Goal: Communication & Community: Answer question/provide support

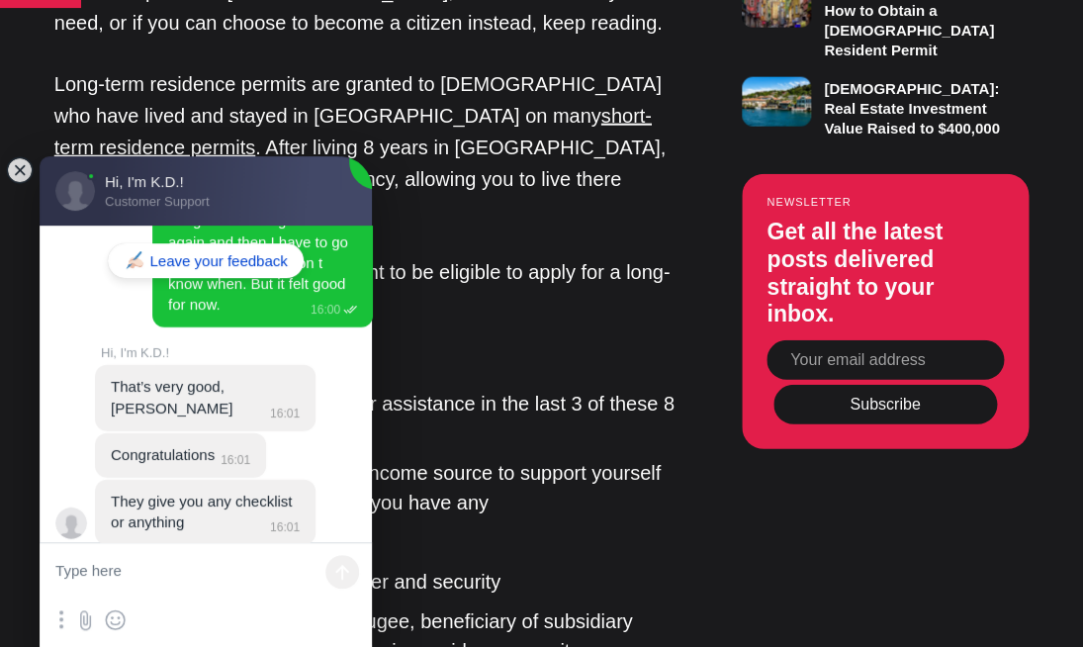
scroll to position [1393, 0]
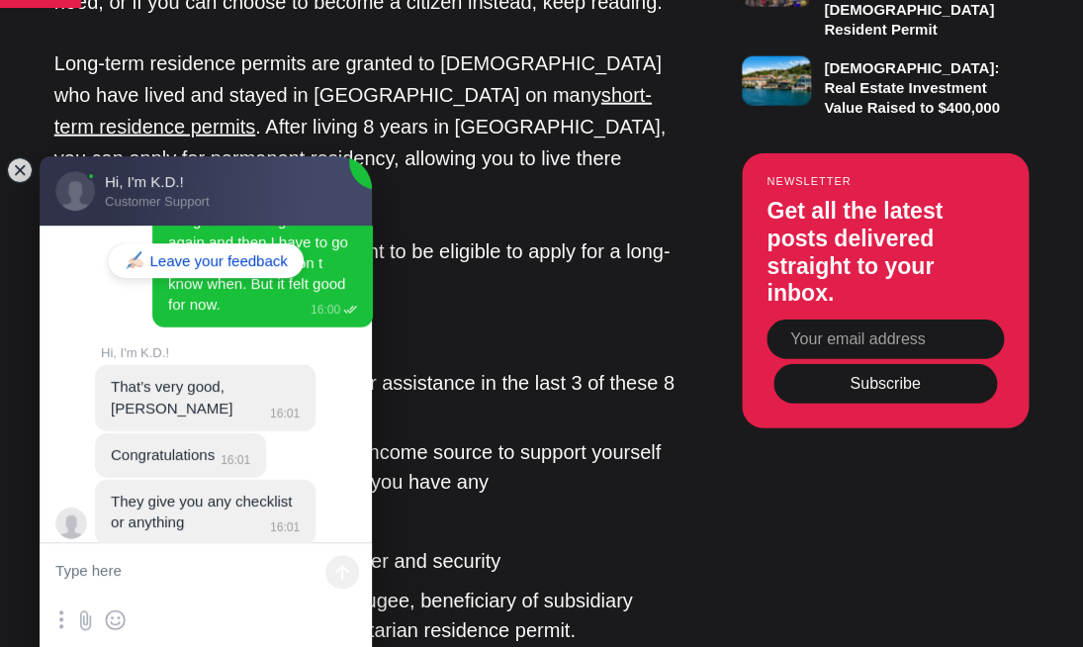
click at [100, 572] on textarea at bounding box center [206, 572] width 332 height 59
type textarea "Hi K.D."
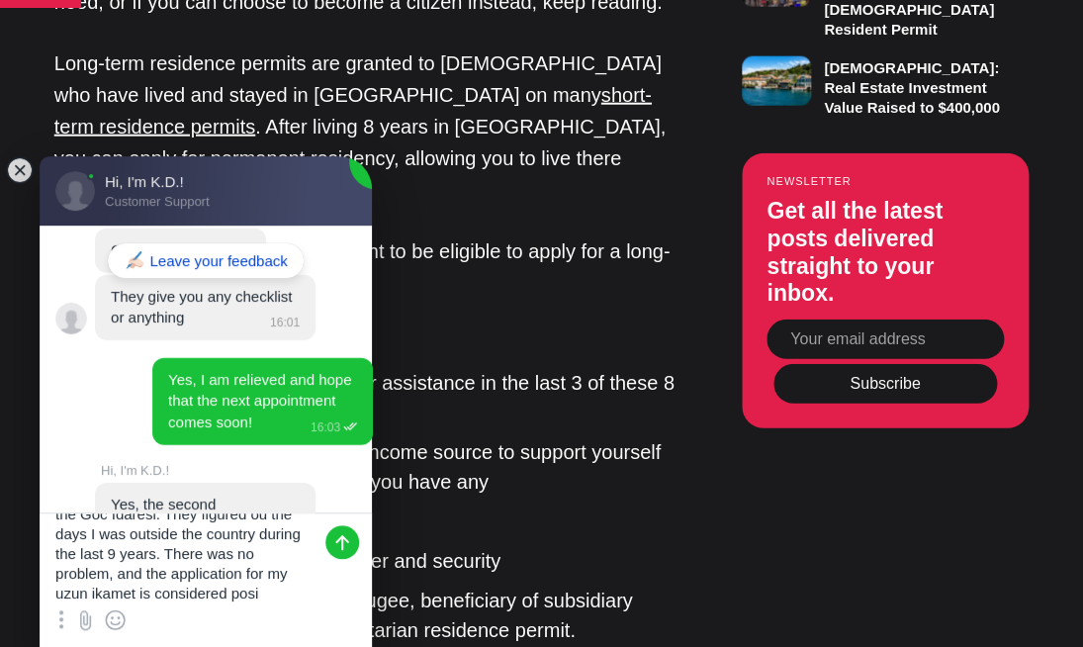
scroll to position [86, 0]
click at [120, 623] on jdiv at bounding box center [116, 619] width 24 height 24
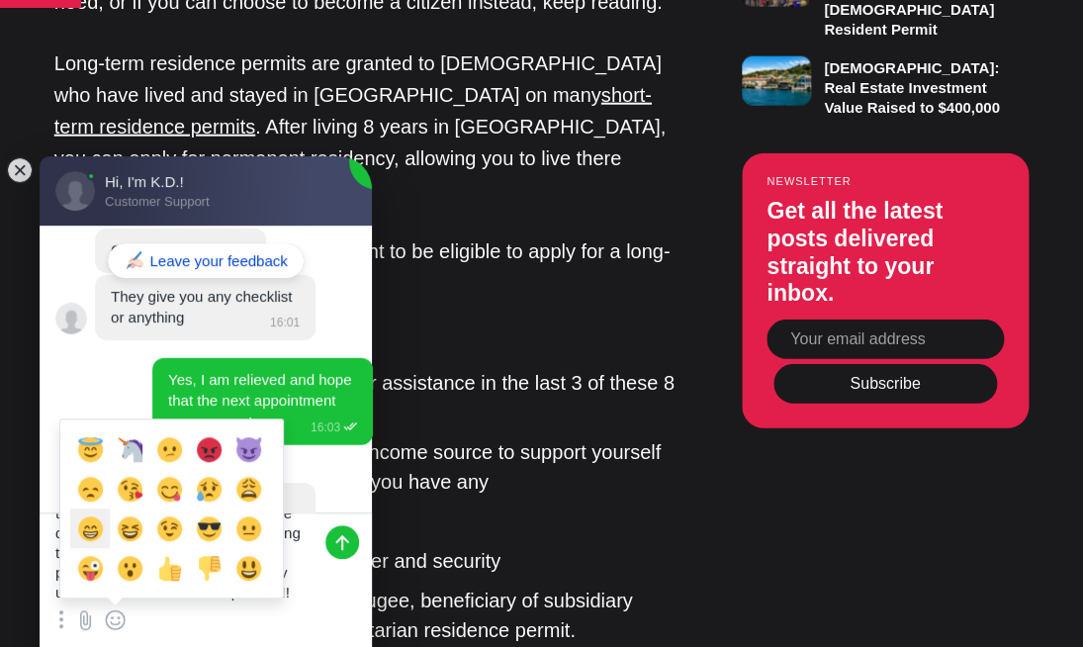
click at [92, 525] on jdiv "😁" at bounding box center [90, 528] width 40 height 40
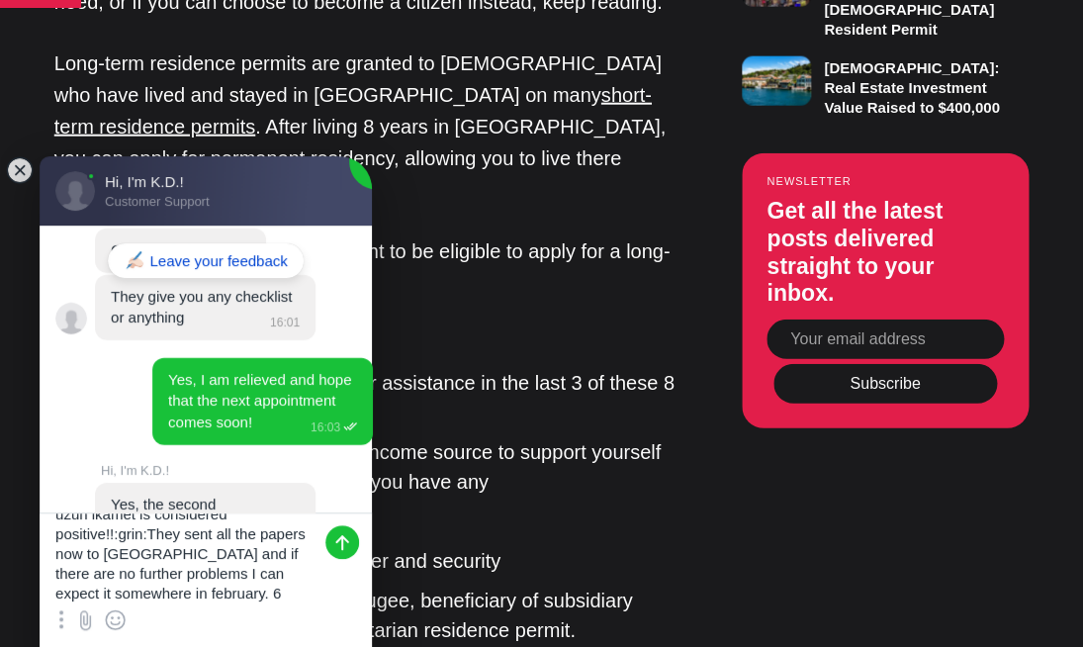
scroll to position [165, 0]
type textarea "A long time ago you heard from me. But [DATE] I suddenly had to come to the Goc…"
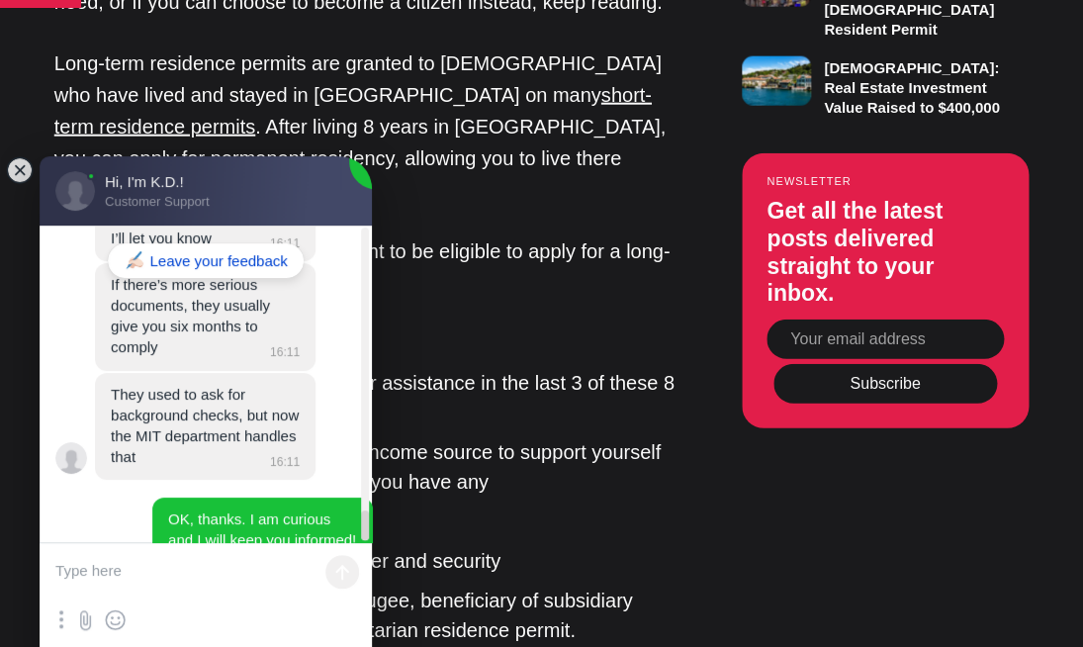
scroll to position [21473, 0]
click at [637, 437] on li "To have a sufficient and regular income source to support yourself and your fam…" at bounding box center [381, 466] width 594 height 59
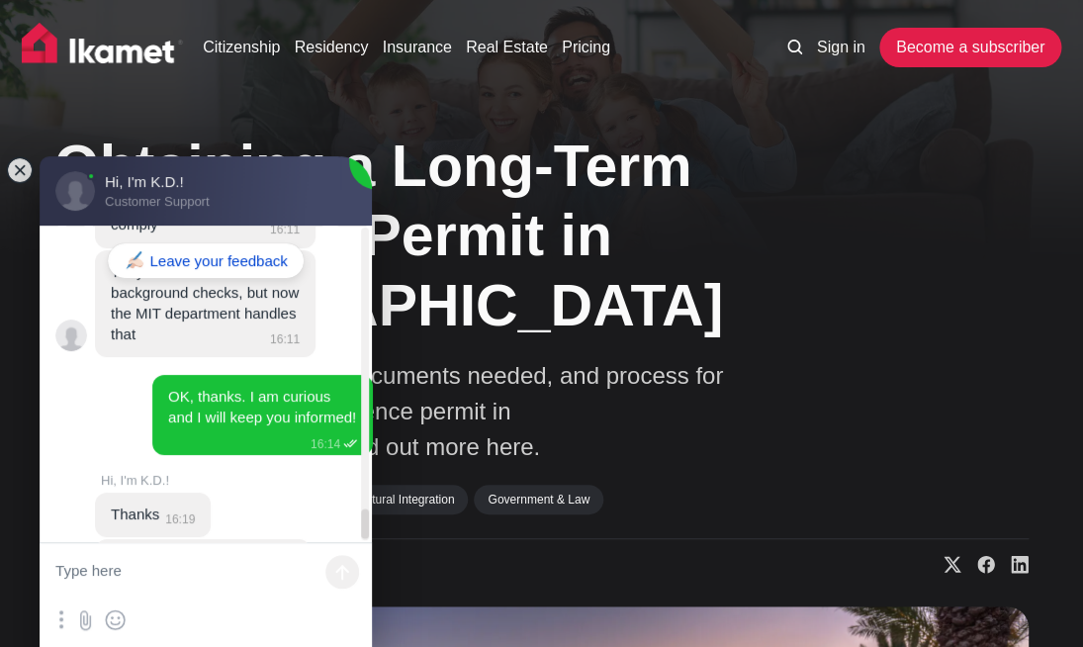
scroll to position [21596, 0]
click at [250, 583] on textarea at bounding box center [206, 572] width 332 height 59
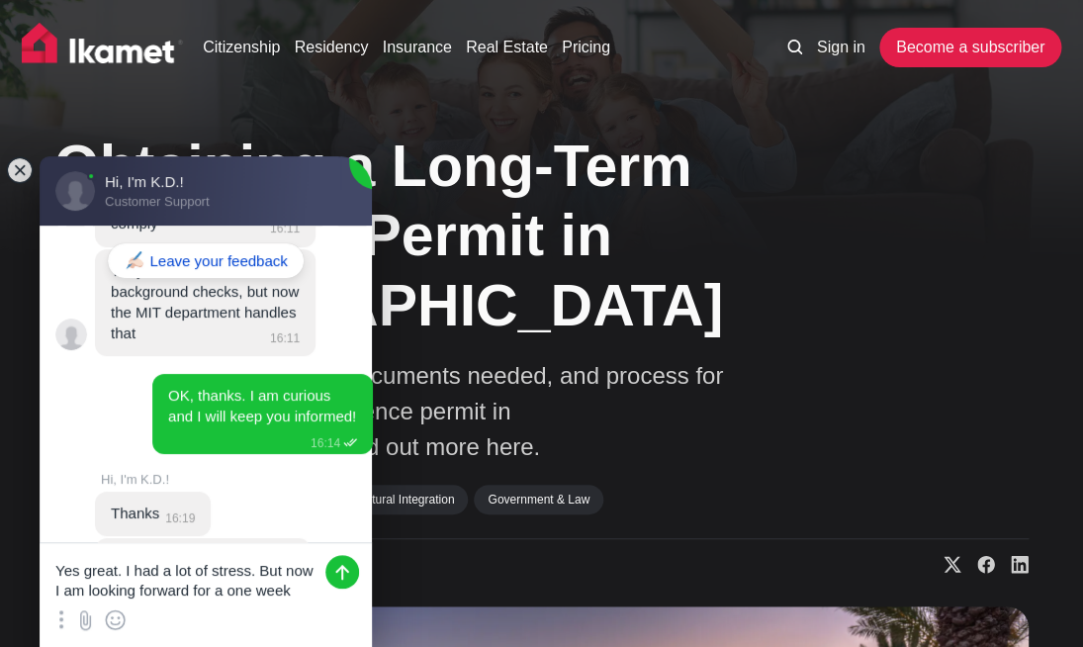
scroll to position [0, 0]
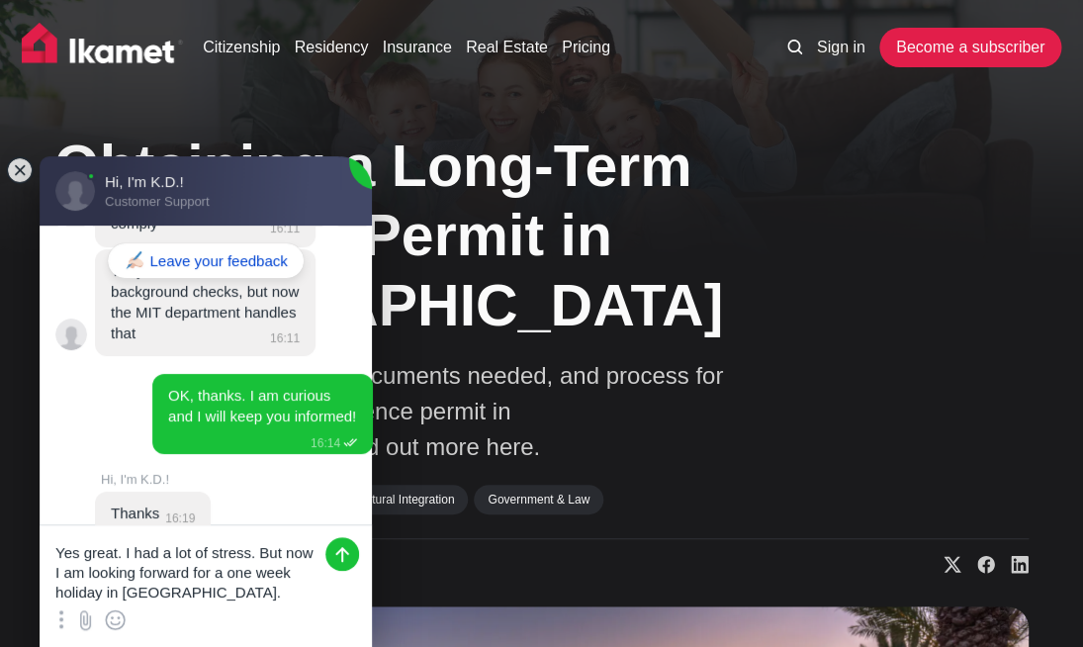
type textarea "Yes great. I had a lot of stress. But now I am looking forward for a one week h…"
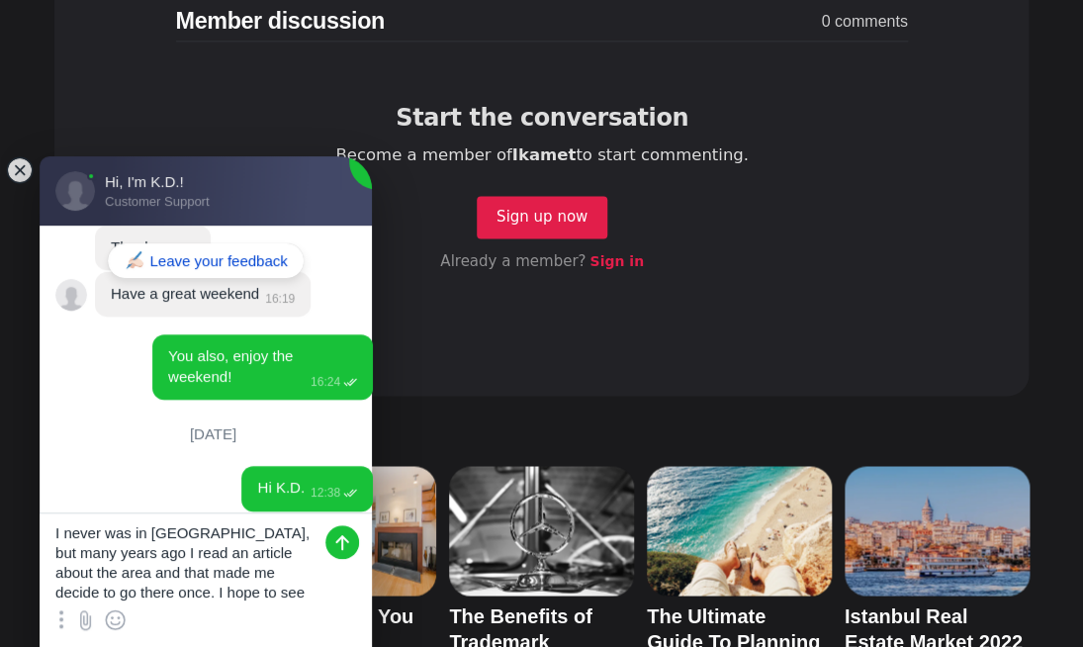
scroll to position [27, 0]
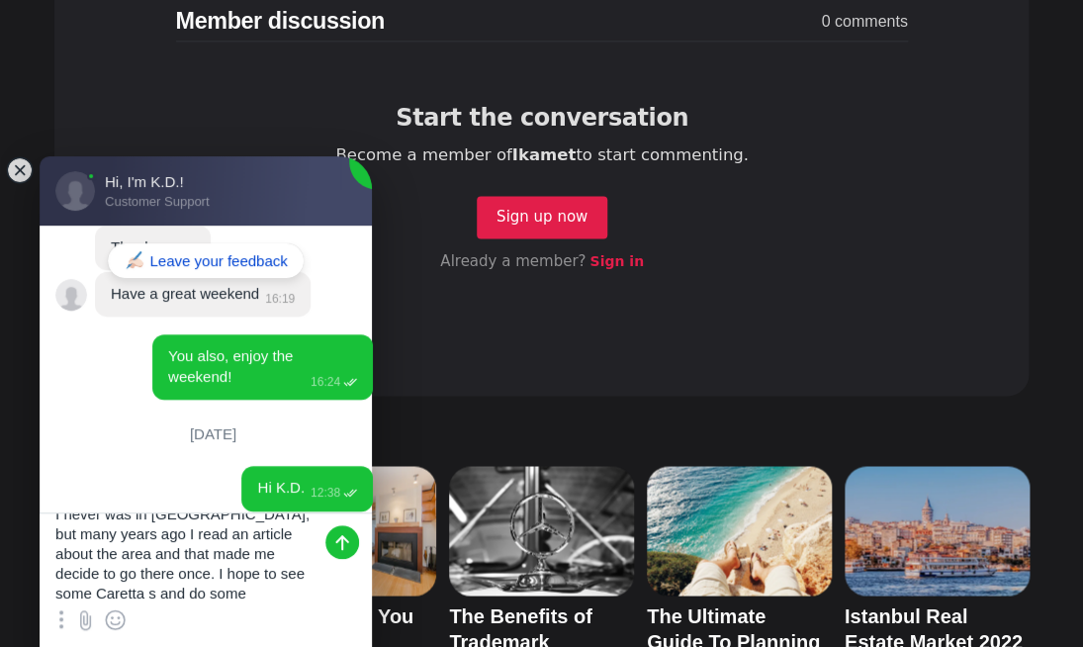
type textarea "I never was in [GEOGRAPHIC_DATA], but many years ago I read an article about th…"
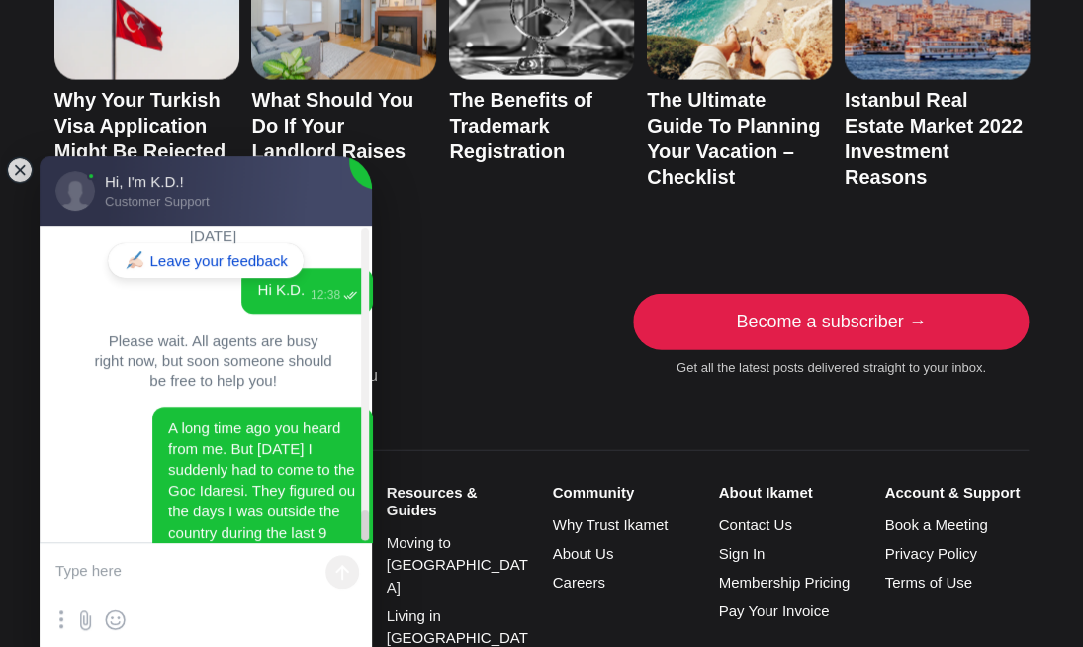
scroll to position [9851, 0]
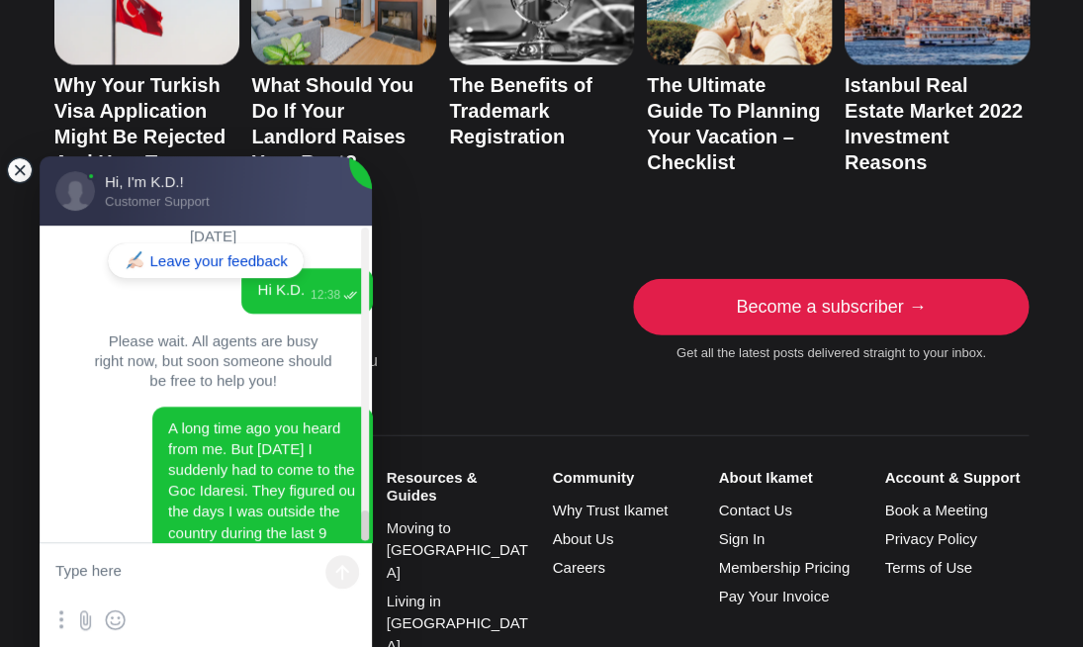
click at [17, 164] on jdiv at bounding box center [20, 170] width 28 height 28
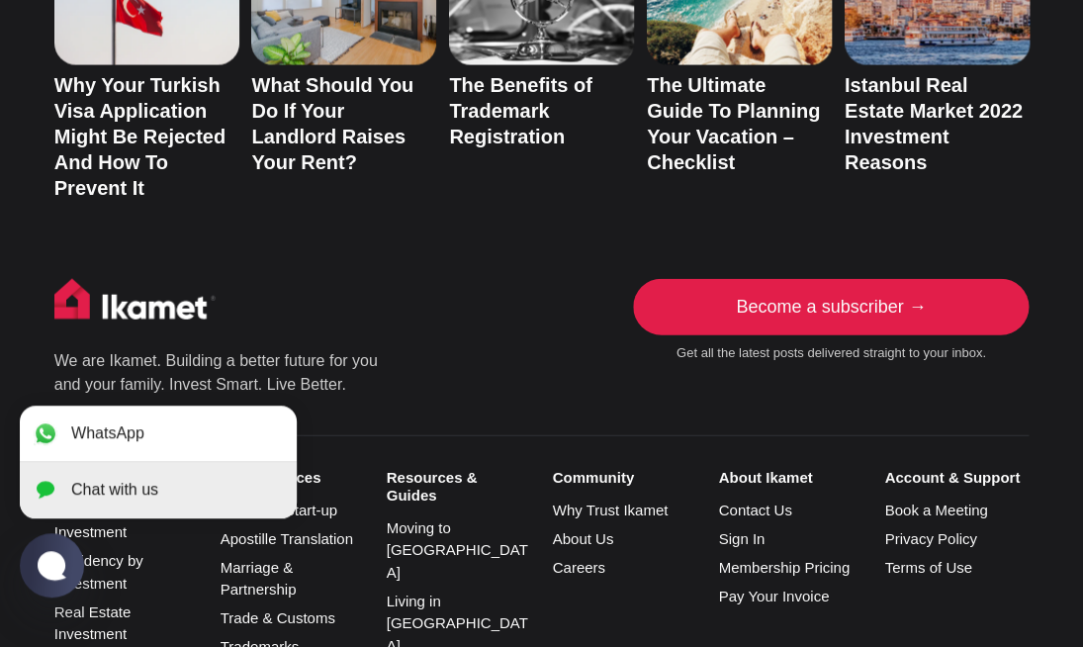
click at [157, 497] on jdiv "Chat with us" at bounding box center [114, 490] width 87 height 18
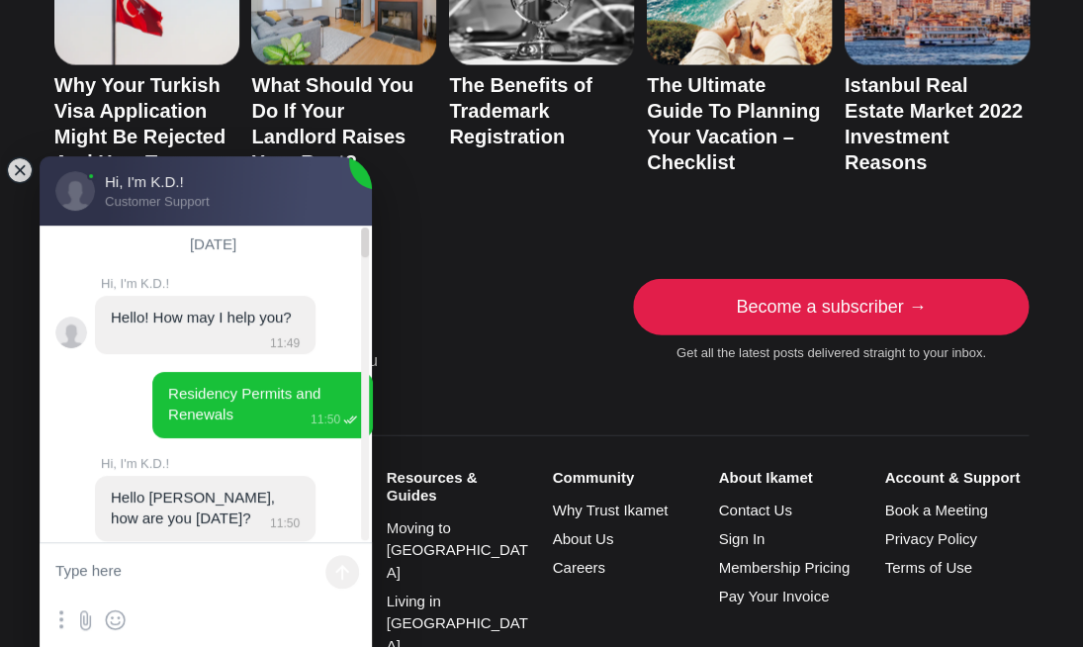
scroll to position [22060, 0]
